Goal: Find specific page/section: Find specific page/section

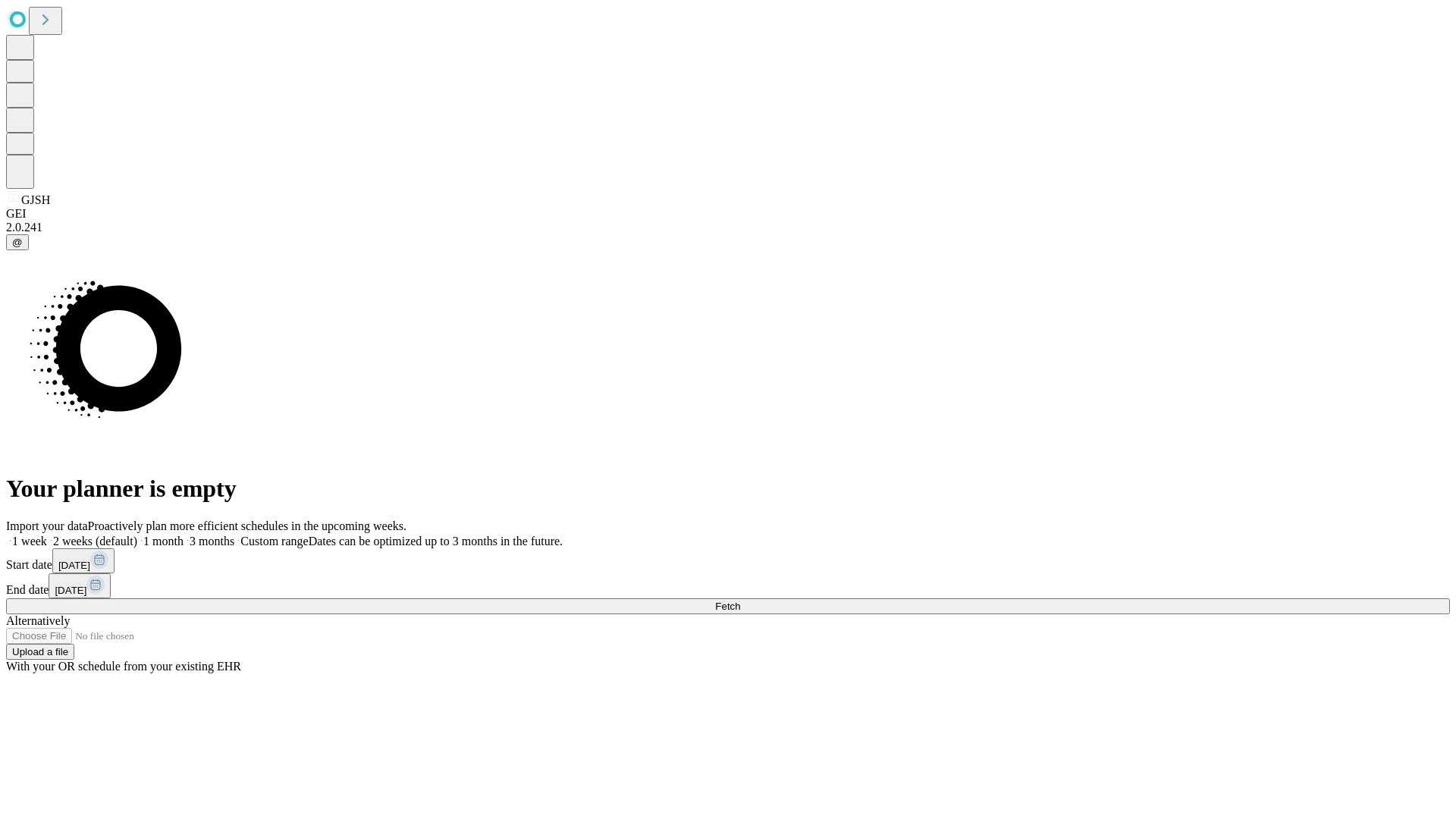
click at [740, 601] on span "Fetch" at bounding box center [728, 606] width 25 height 11
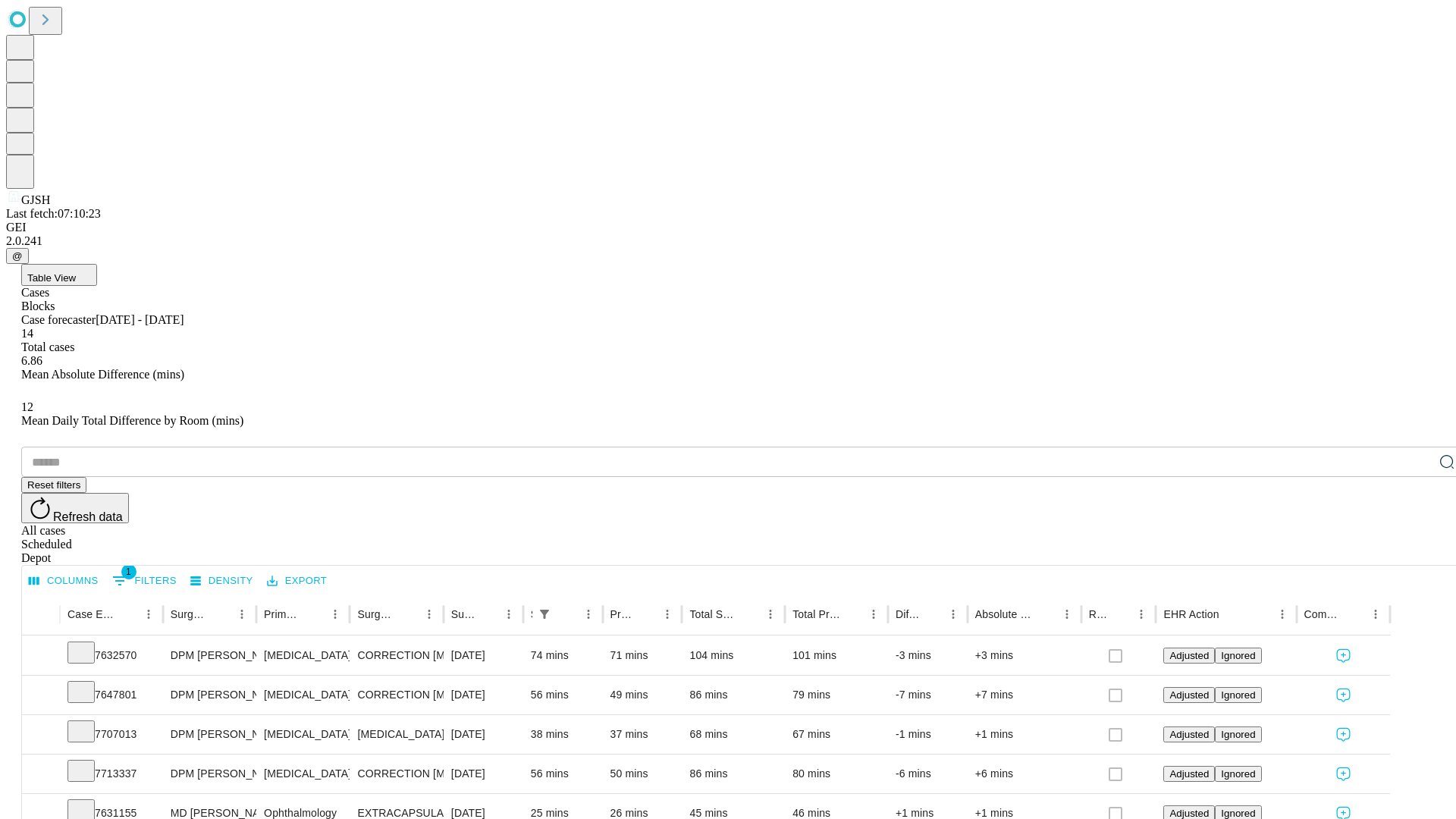
click at [76, 272] on span "Table View" at bounding box center [52, 278] width 49 height 11
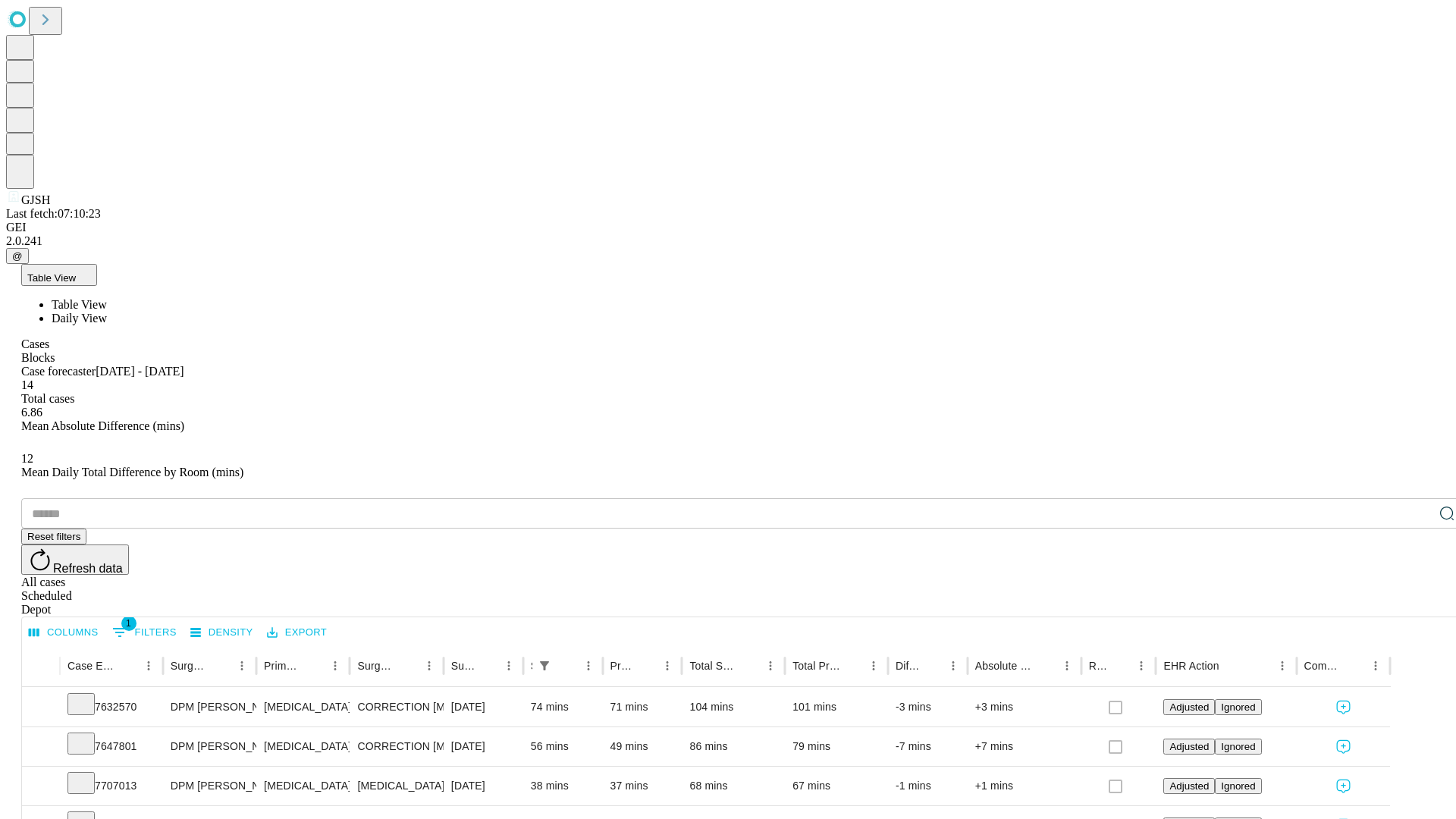
click at [107, 312] on span "Daily View" at bounding box center [79, 318] width 56 height 13
